Goal: Navigation & Orientation: Find specific page/section

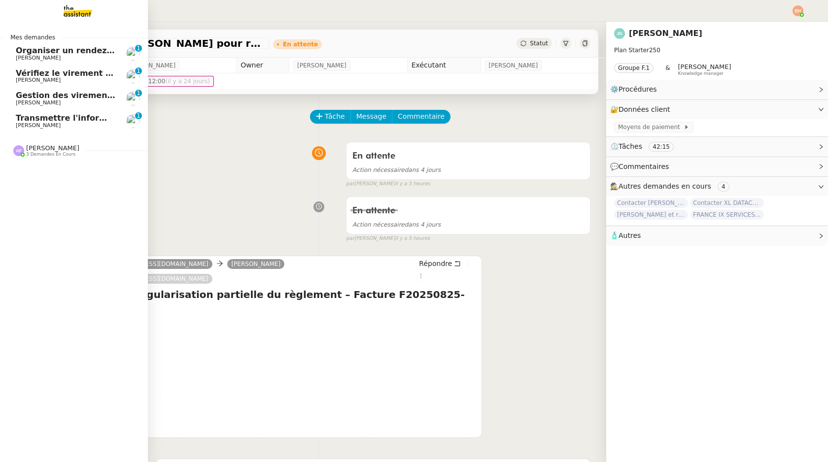
click at [14, 124] on link "Transmettre l'information du RDV à [PERSON_NAME] MAS 0 1 2 3 4 5 6 7 8 9" at bounding box center [74, 121] width 148 height 23
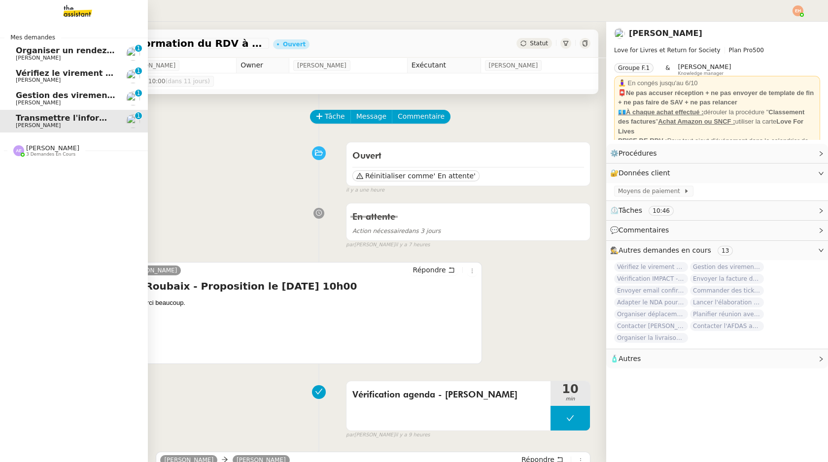
click at [90, 89] on link "Gestion des virements de salaire mensuel - [DATE] [PERSON_NAME] MAS 0 1 2 3 4 5…" at bounding box center [74, 98] width 148 height 23
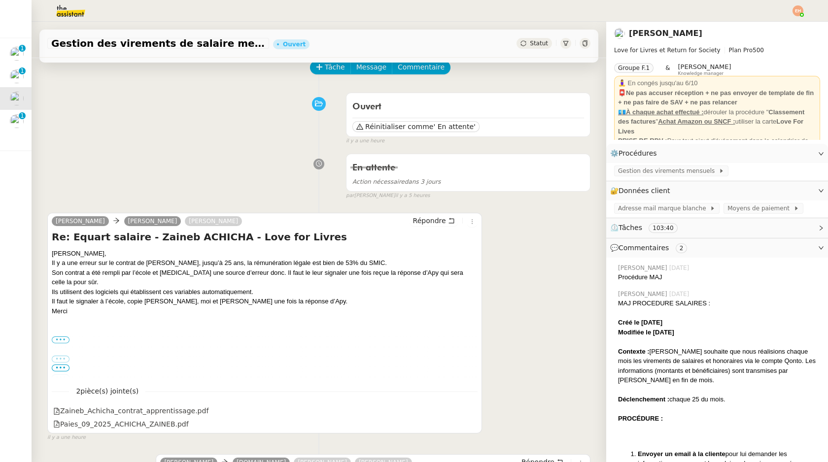
scroll to position [50, 0]
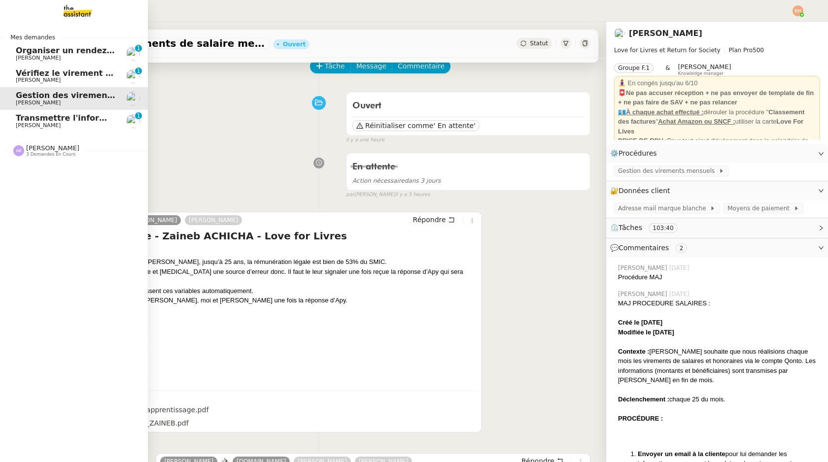
click at [107, 84] on link "Vérifiez le virement de 10 K€ [PERSON_NAME] MAS 0 1 2 3 4 5 6 7 8 9" at bounding box center [74, 76] width 148 height 23
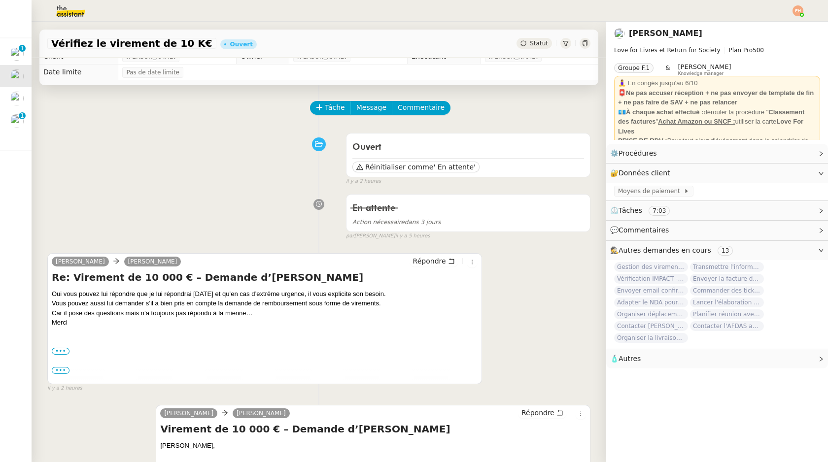
scroll to position [10, 0]
click at [64, 50] on div "Vérifiez le virement de 10 K€ Ouvert Statut" at bounding box center [318, 44] width 559 height 28
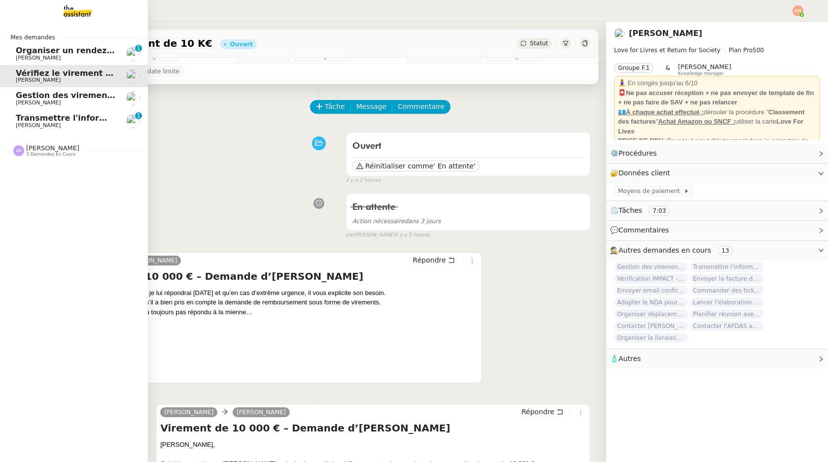
drag, startPoint x: 18, startPoint y: 57, endPoint x: 65, endPoint y: 85, distance: 54.6
click at [18, 57] on span "[PERSON_NAME]" at bounding box center [38, 58] width 45 height 6
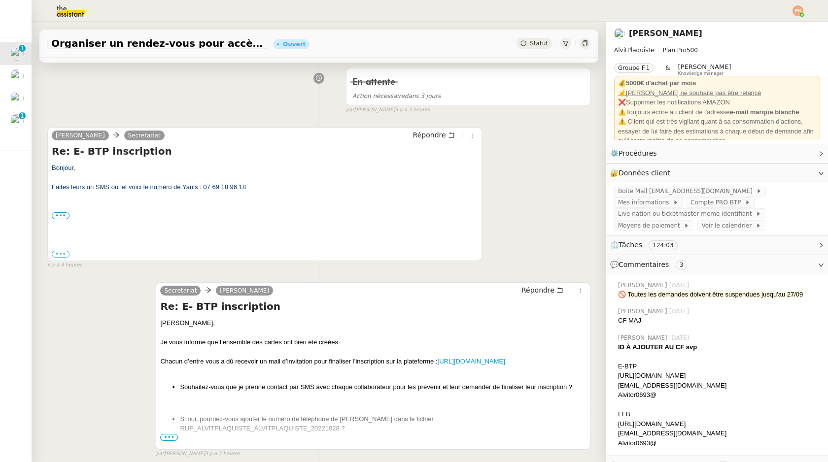
scroll to position [136, 0]
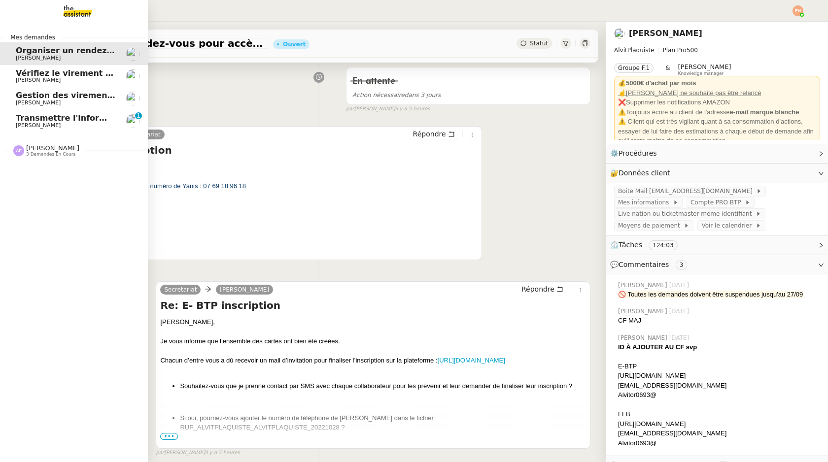
click at [55, 153] on span "3 demandes en cours" at bounding box center [50, 154] width 49 height 5
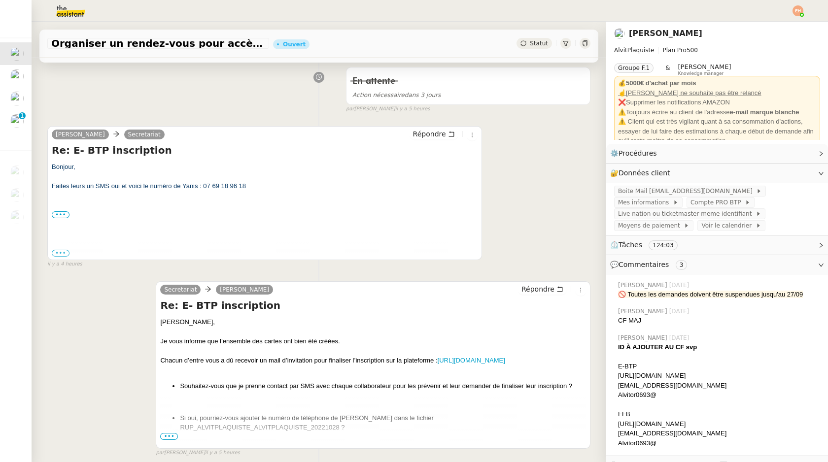
click at [801, 11] on img at bounding box center [798, 10] width 11 height 11
click at [784, 31] on li "Suivi" at bounding box center [771, 28] width 64 height 14
